Goal: Transaction & Acquisition: Subscribe to service/newsletter

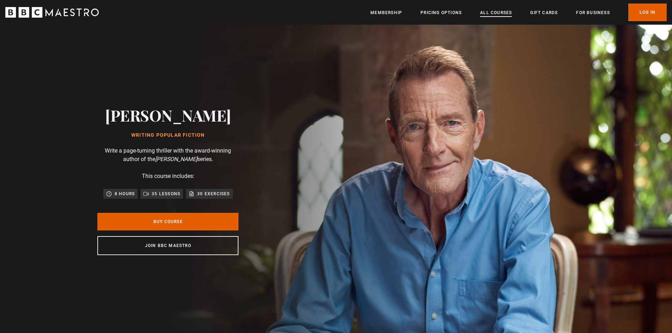
click at [505, 12] on link "All Courses" at bounding box center [496, 12] width 32 height 7
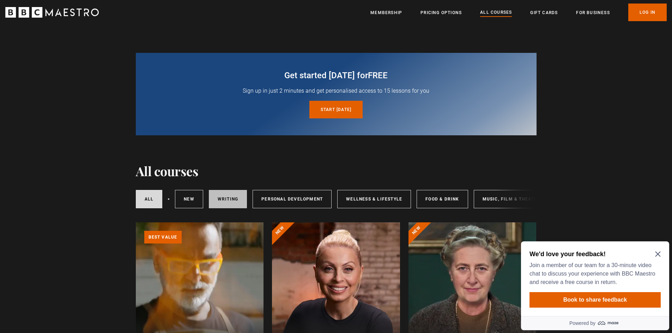
click at [235, 199] on link "Writing" at bounding box center [228, 199] width 38 height 18
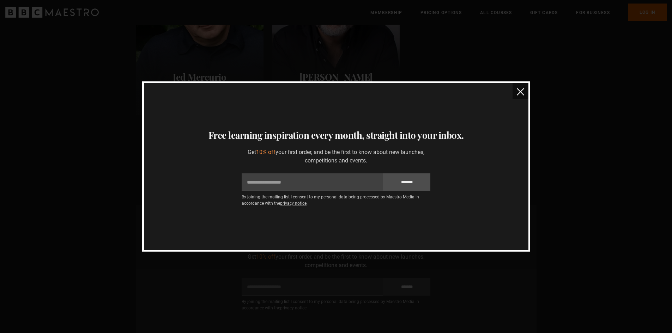
scroll to position [988, 0]
click at [521, 93] on img "close" at bounding box center [520, 91] width 7 height 7
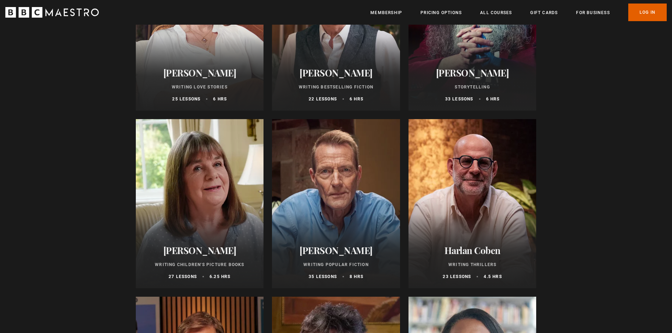
scroll to position [459, 0]
click at [365, 193] on div at bounding box center [336, 204] width 128 height 169
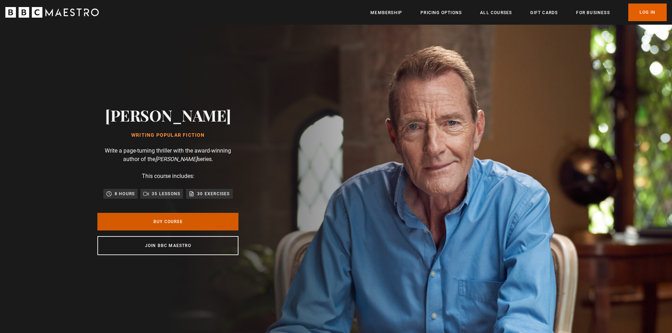
click at [189, 223] on link "Buy Course" at bounding box center [167, 222] width 141 height 18
click at [396, 16] on link "Membership" at bounding box center [386, 12] width 32 height 7
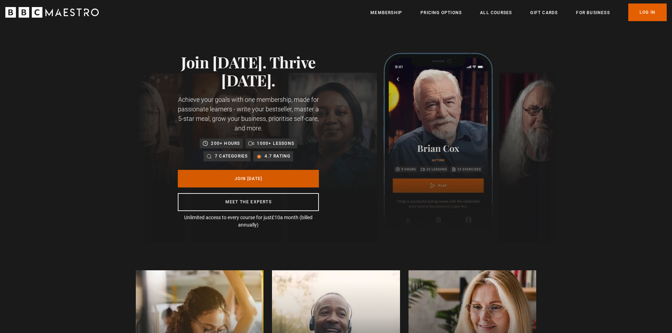
click at [273, 173] on link "Join [DATE]" at bounding box center [248, 179] width 141 height 18
click at [501, 14] on link "All Courses" at bounding box center [496, 12] width 32 height 7
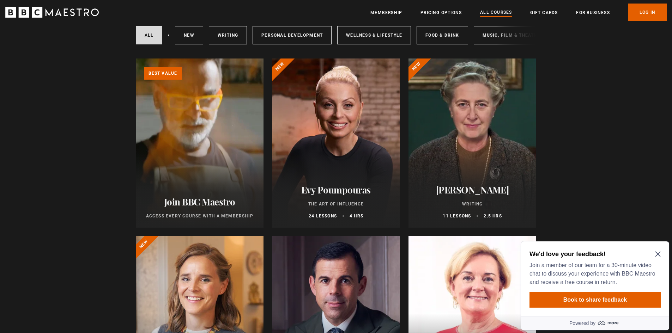
scroll to position [176, 0]
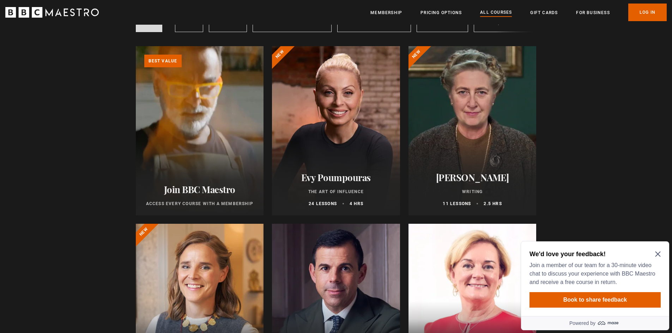
click at [492, 119] on div at bounding box center [473, 130] width 128 height 169
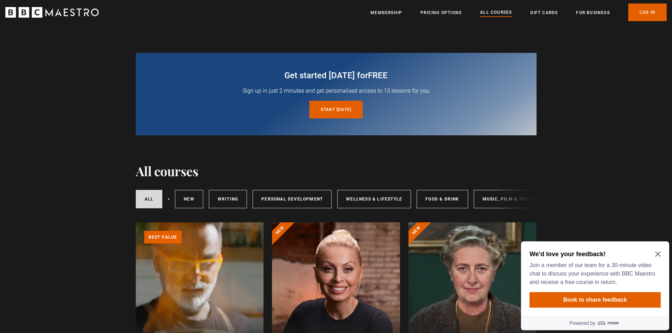
click at [658, 254] on icon "Close Maze Prompt" at bounding box center [657, 254] width 5 height 5
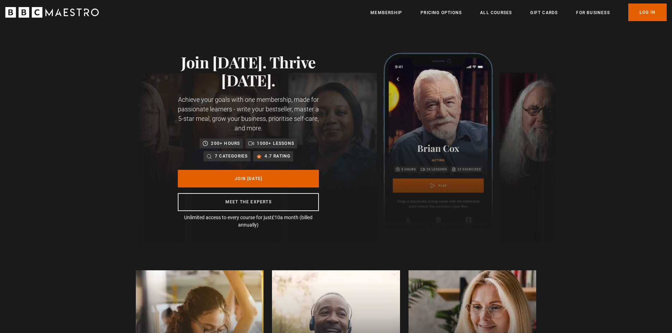
scroll to position [0, 92]
click at [55, 11] on icon "BBC Maestro" at bounding box center [51, 12] width 93 height 11
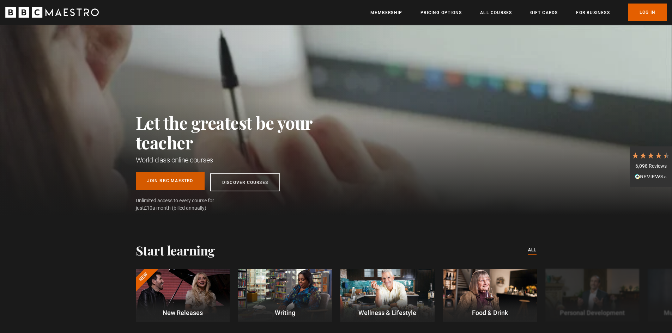
click at [189, 186] on link "Join BBC Maestro" at bounding box center [170, 181] width 69 height 18
